Goal: Find specific page/section: Find specific page/section

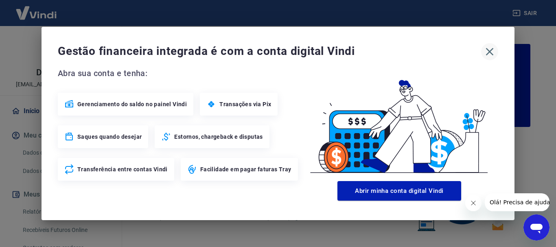
click at [489, 53] on icon "button" at bounding box center [489, 51] width 13 height 13
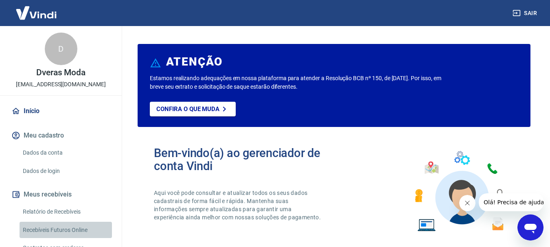
click at [82, 230] on link "Recebíveis Futuros Online" at bounding box center [66, 230] width 92 height 17
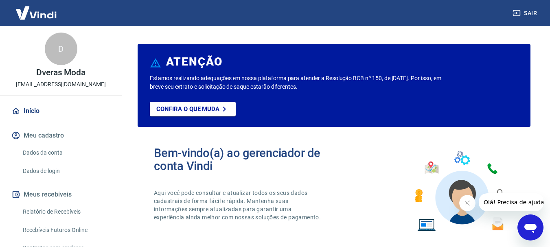
click at [343, 124] on div "Confira o que muda" at bounding box center [319, 114] width 338 height 25
